Goal: Obtain resource: Obtain resource

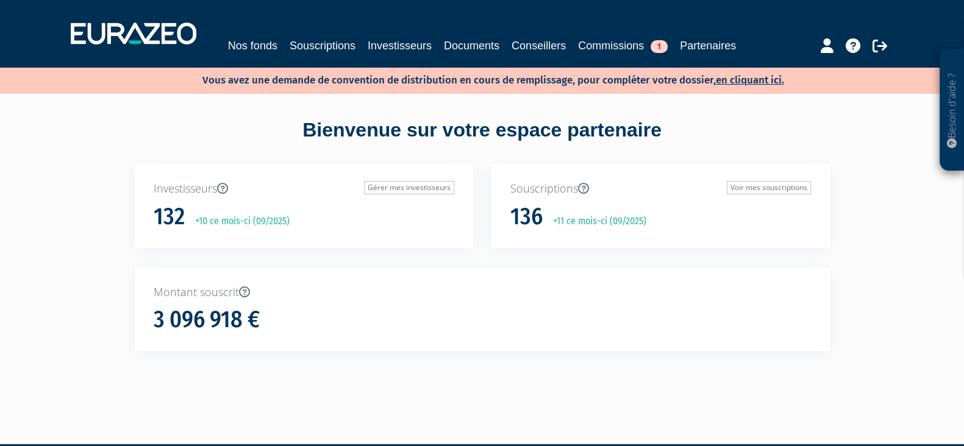
click at [282, 40] on div "Nos fonds Souscriptions Investisseurs Documents Conseillers Commissions 1 Parte…" at bounding box center [482, 45] width 560 height 17
click at [259, 47] on link "Nos fonds" at bounding box center [252, 45] width 49 height 17
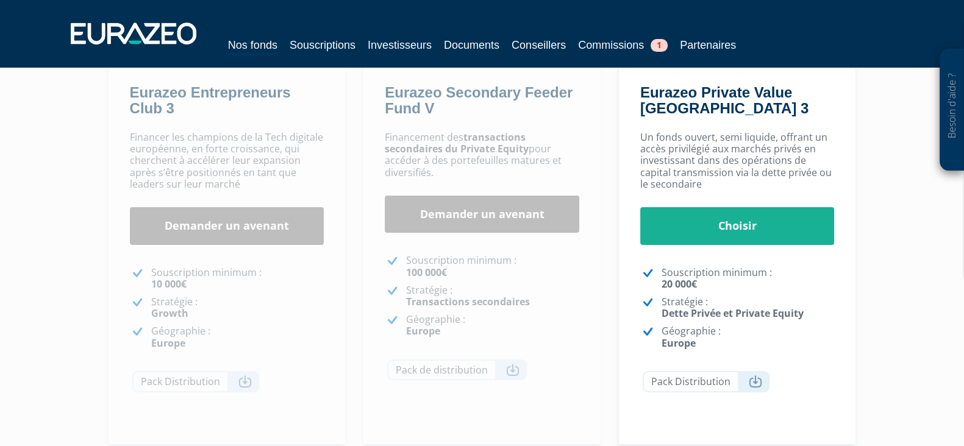
scroll to position [381, 0]
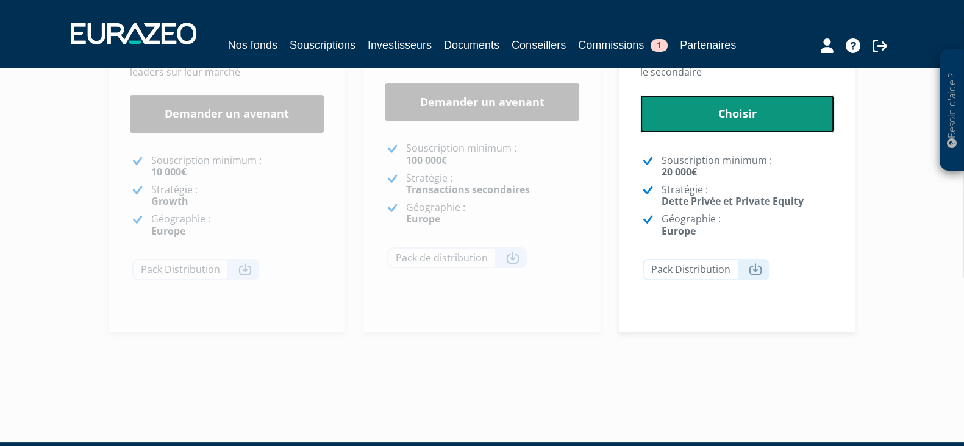
click at [751, 123] on link "Choisir" at bounding box center [737, 114] width 194 height 38
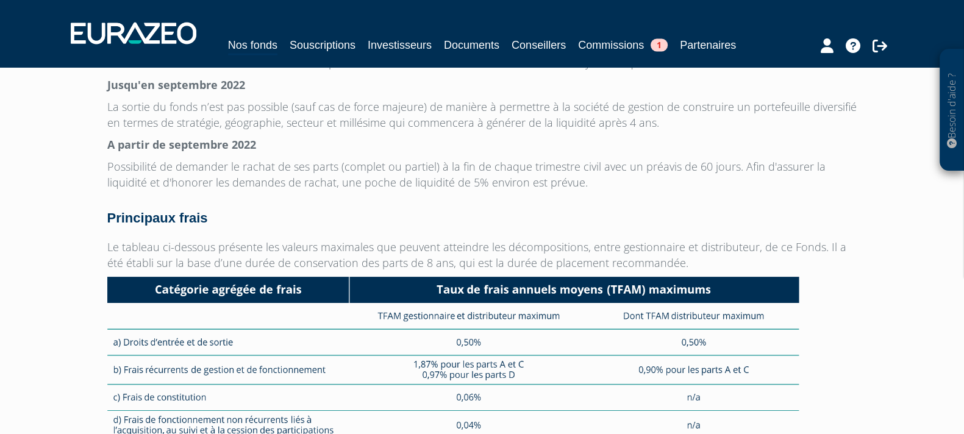
scroll to position [3460, 0]
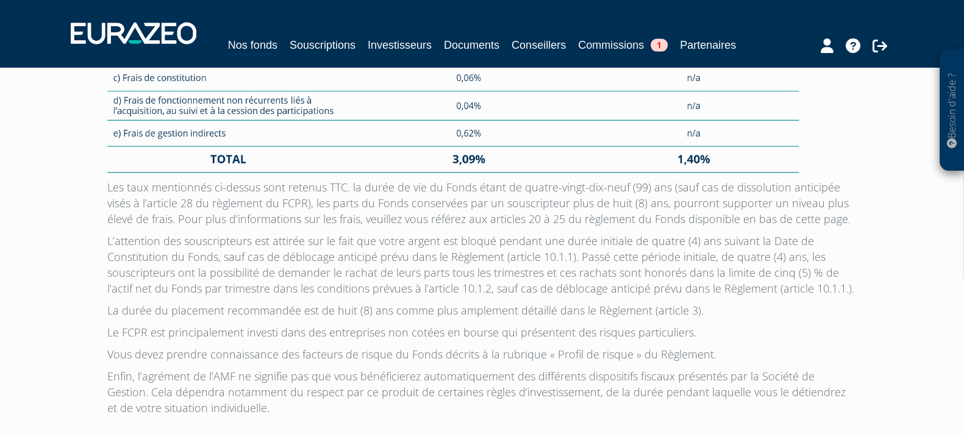
click at [543, 90] on img at bounding box center [453, 65] width 692 height 216
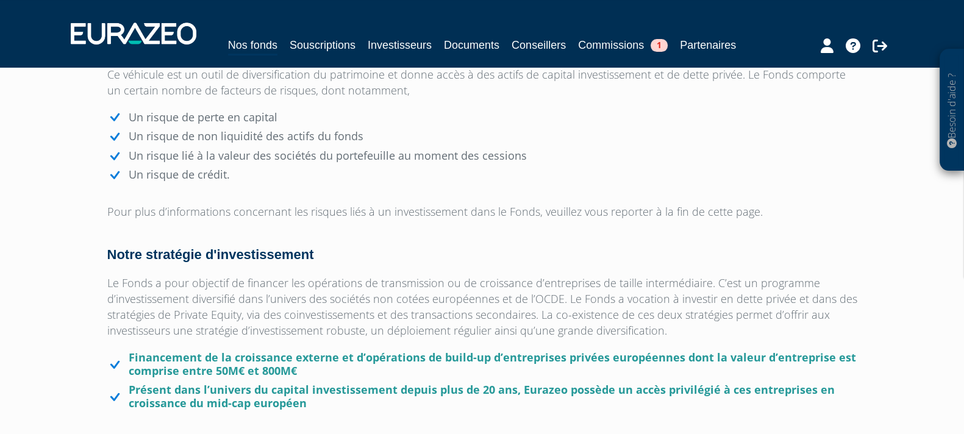
scroll to position [667, 0]
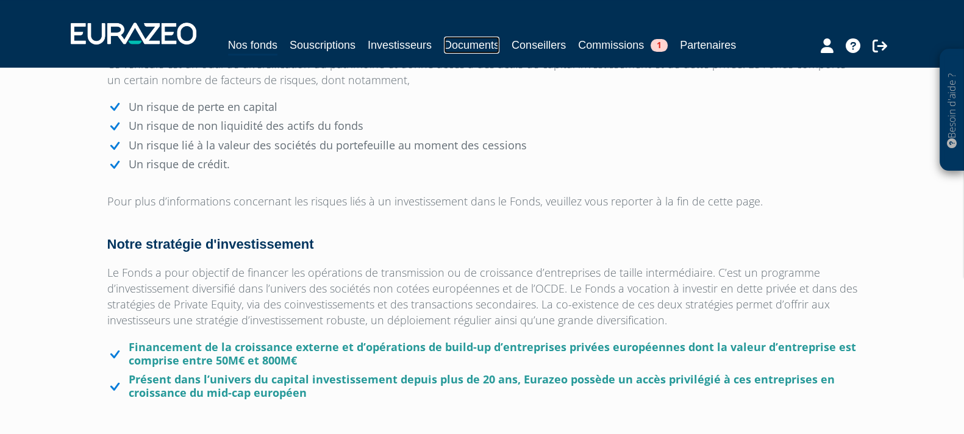
click at [487, 43] on link "Documents" at bounding box center [471, 45] width 55 height 17
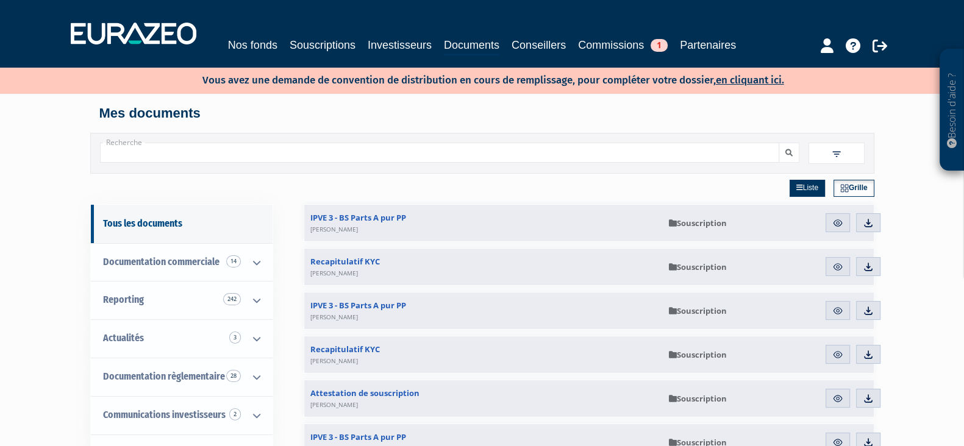
click at [216, 154] on input "Recherche" at bounding box center [439, 153] width 679 height 20
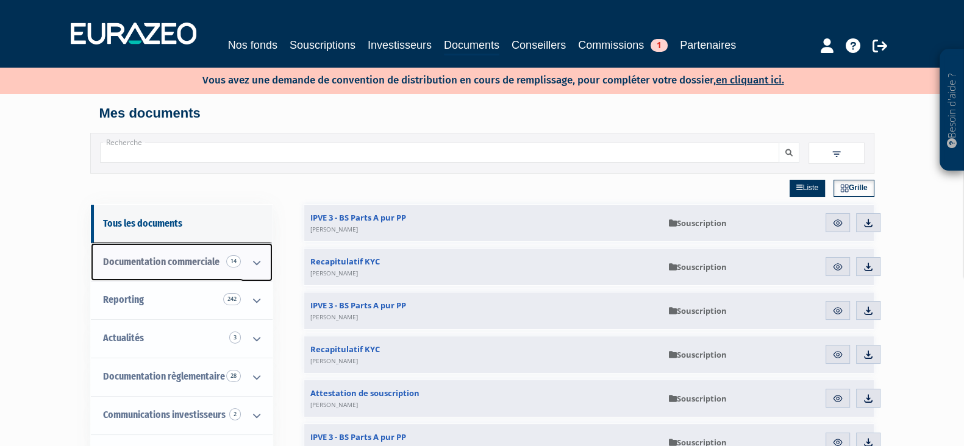
click at [177, 263] on span "Documentation commerciale 14" at bounding box center [161, 262] width 116 height 12
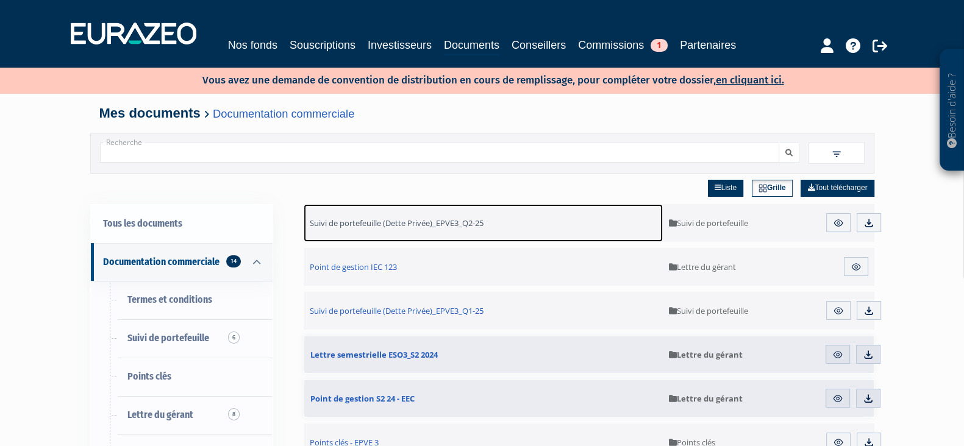
click at [424, 227] on span "Suivi de portefeuille (Dette Privée)_EPVE3_Q2-25" at bounding box center [397, 223] width 174 height 11
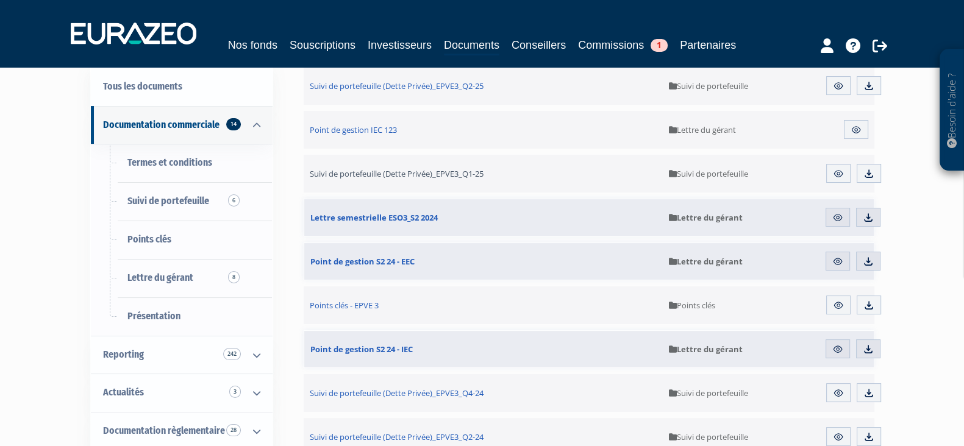
scroll to position [152, 0]
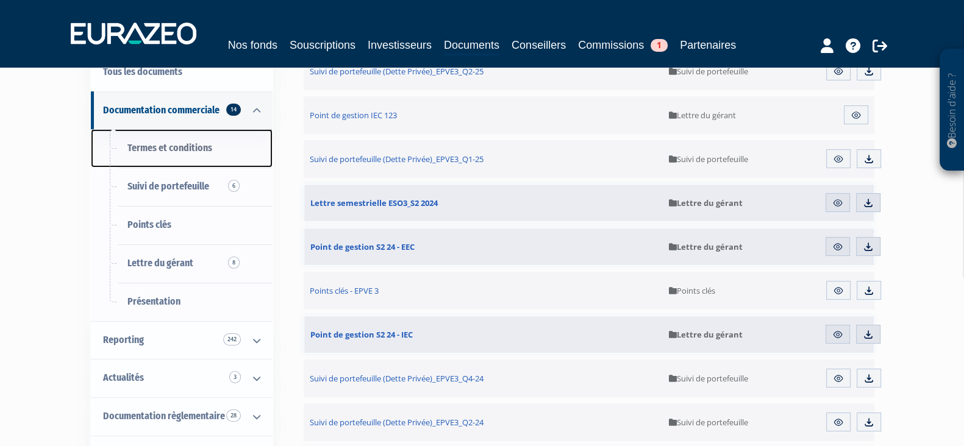
click at [201, 149] on span "Termes et conditions" at bounding box center [169, 148] width 85 height 12
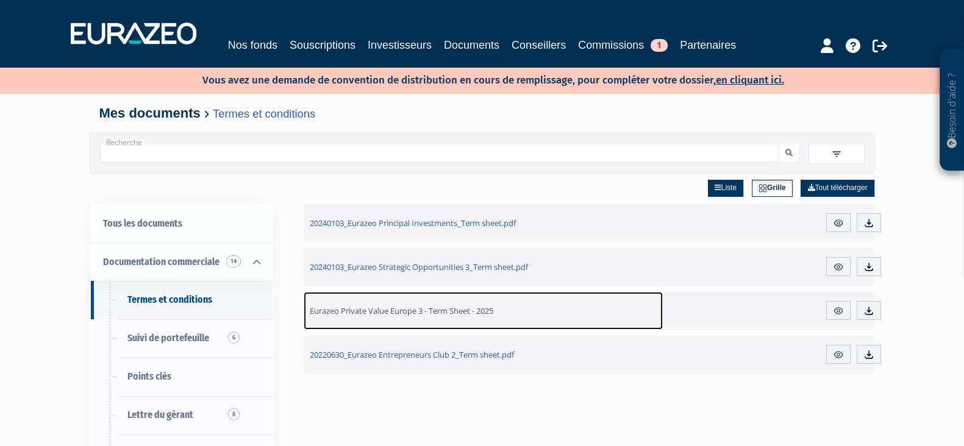
click at [463, 308] on span "Eurazeo Private Value Europe 3 - Term Sheet - 2025" at bounding box center [401, 310] width 183 height 11
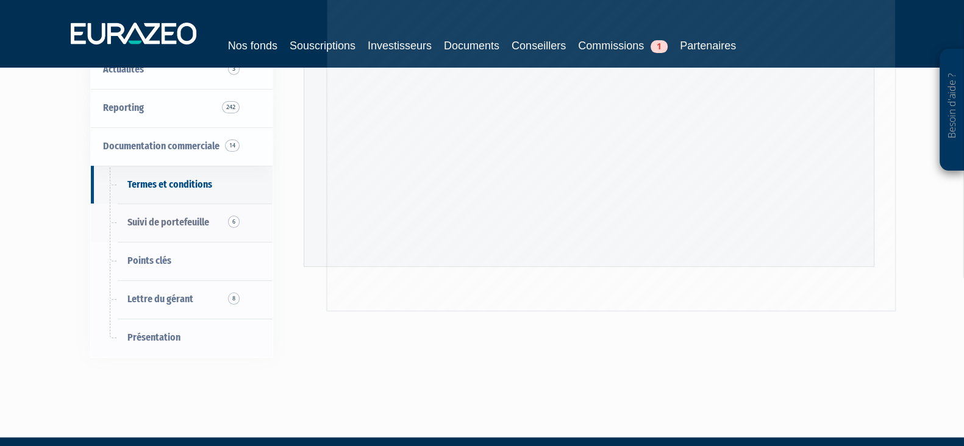
scroll to position [280, 0]
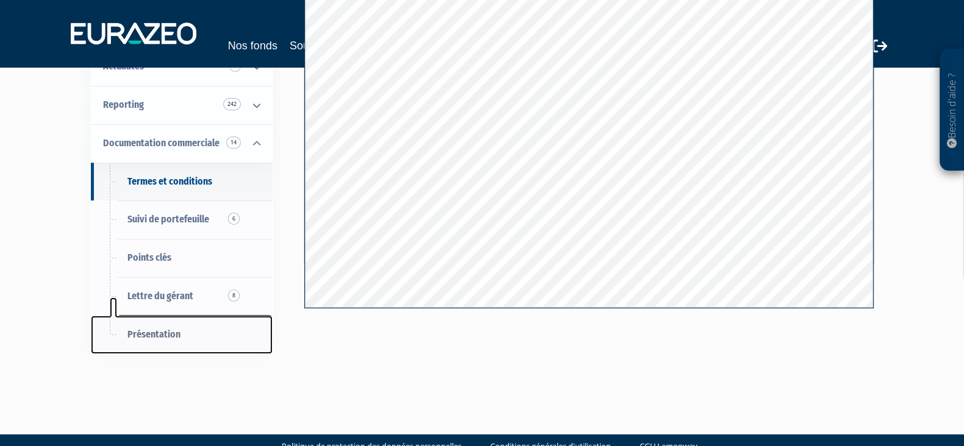
click at [152, 338] on span "Présentation" at bounding box center [153, 335] width 53 height 12
